Goal: Task Accomplishment & Management: Use online tool/utility

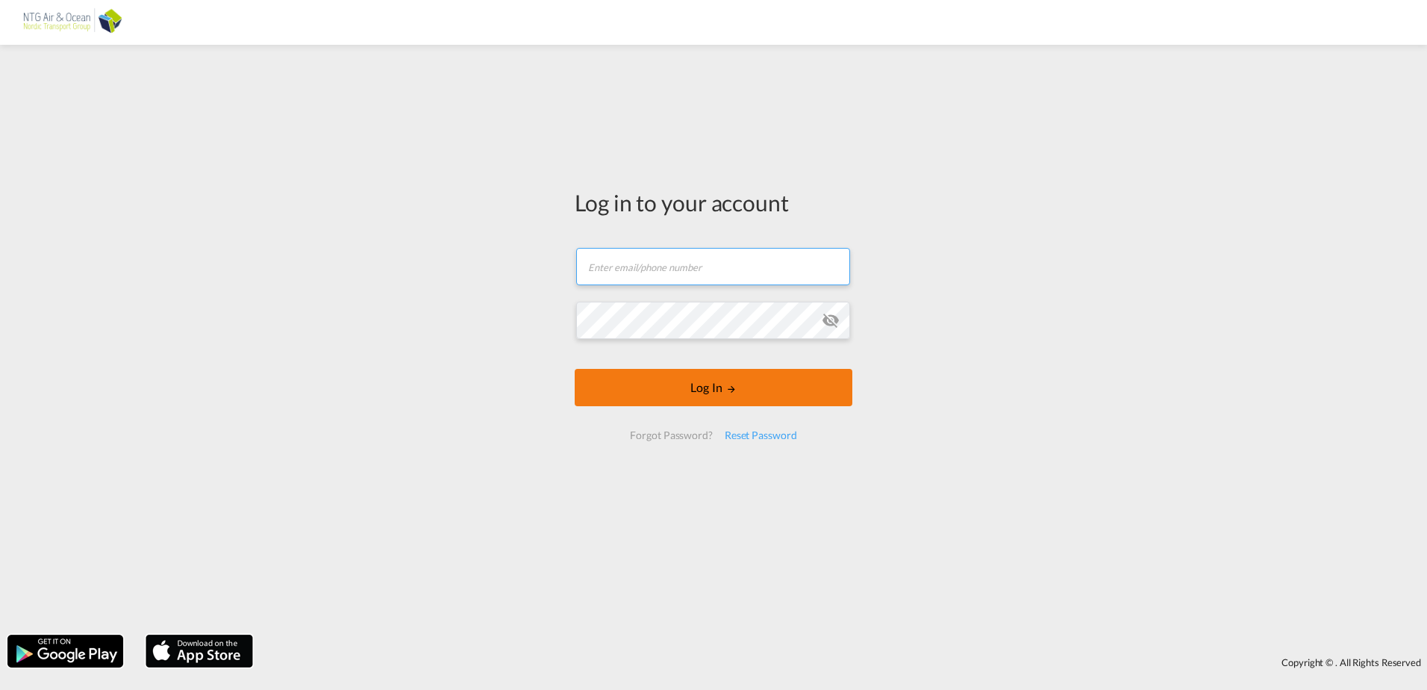
type input "[EMAIL_ADDRESS][DOMAIN_NAME]"
click at [636, 394] on button "Log In" at bounding box center [714, 387] width 278 height 37
type input "[EMAIL_ADDRESS][DOMAIN_NAME]"
click at [670, 387] on button "Log In" at bounding box center [714, 387] width 278 height 37
